Goal: Task Accomplishment & Management: Manage account settings

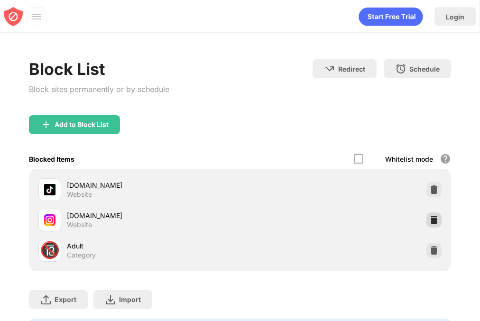
click at [434, 216] on img at bounding box center [433, 219] width 9 height 9
